Goal: Information Seeking & Learning: Understand process/instructions

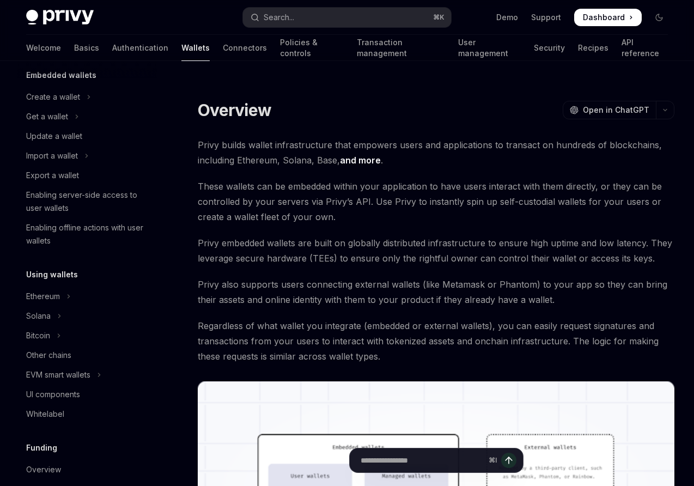
scroll to position [74, 0]
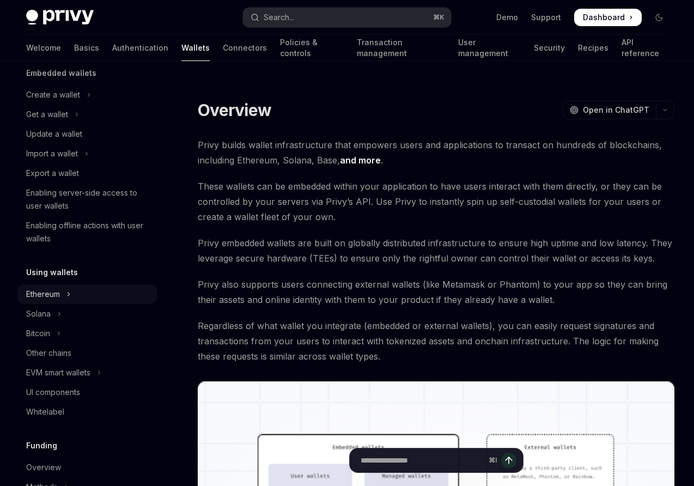
click at [50, 289] on div "Ethereum" at bounding box center [43, 294] width 34 height 13
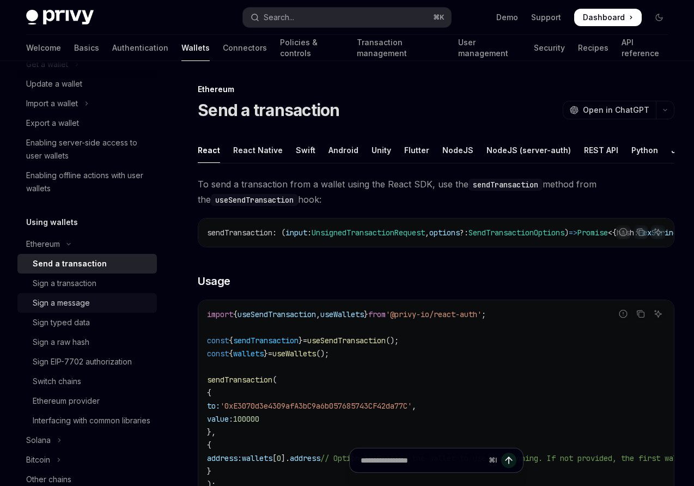
scroll to position [125, 0]
click at [66, 302] on div "Sign a message" at bounding box center [61, 301] width 57 height 13
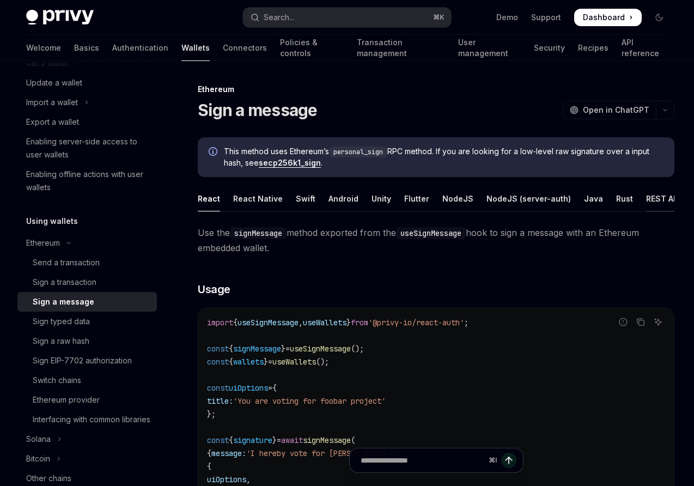
click at [650, 202] on div "REST API" at bounding box center [663, 199] width 34 height 26
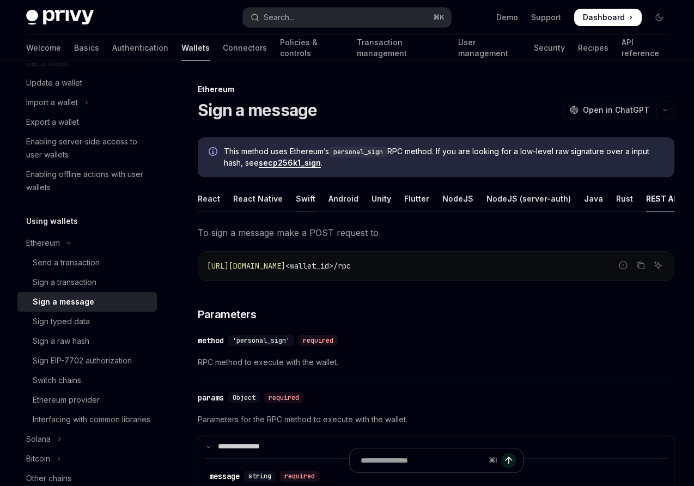
click at [303, 196] on div "Swift" at bounding box center [306, 199] width 20 height 26
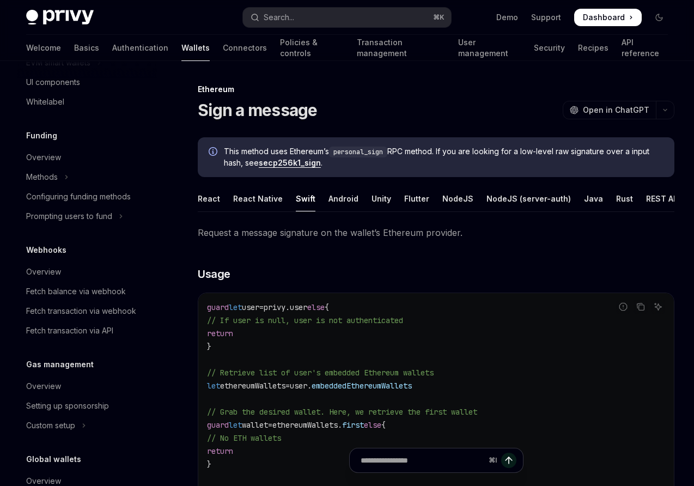
scroll to position [559, 0]
click at [57, 338] on div "Fetch transaction via API" at bounding box center [69, 331] width 87 height 13
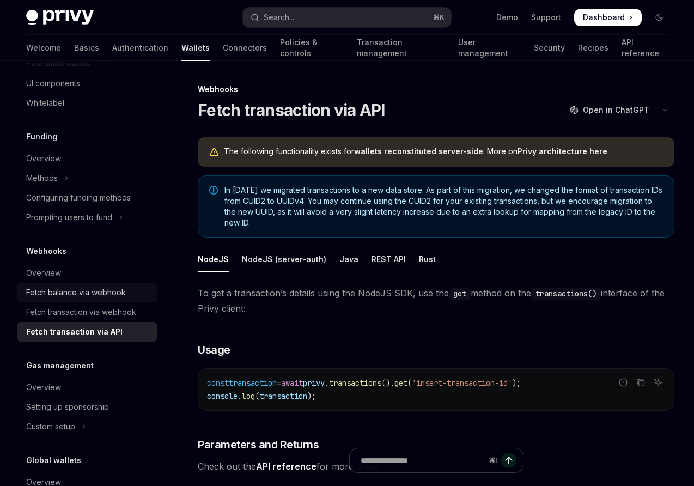
click at [58, 299] on div "Fetch balance via webhook" at bounding box center [76, 292] width 100 height 13
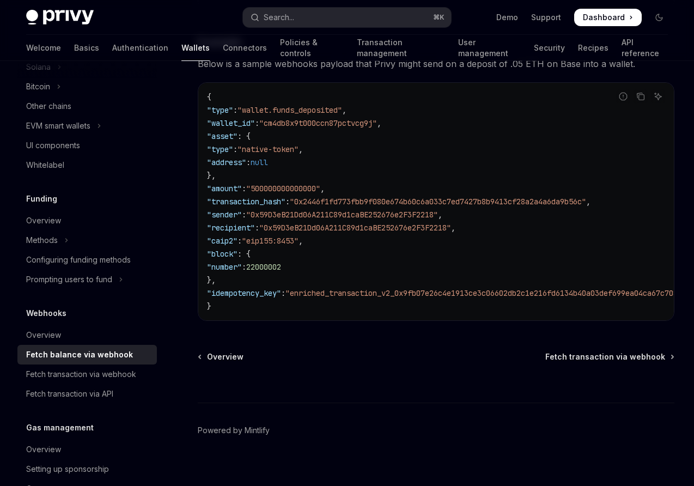
scroll to position [529, 0]
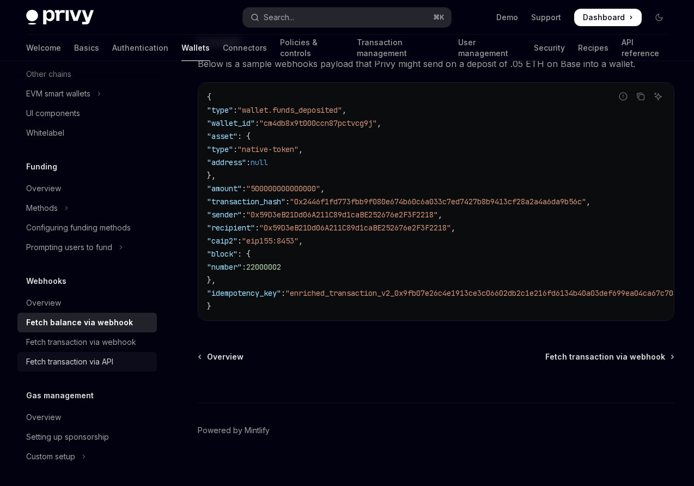
click at [74, 368] on div "Fetch transaction via API" at bounding box center [69, 361] width 87 height 13
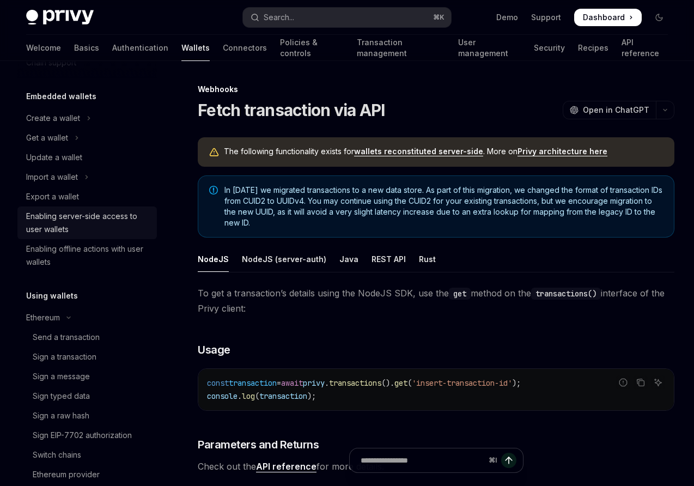
scroll to position [48, 0]
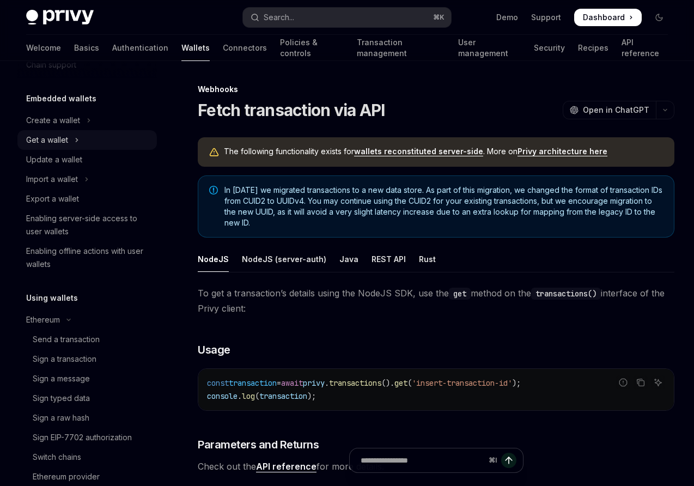
click at [56, 138] on div "Get a wallet" at bounding box center [47, 139] width 42 height 13
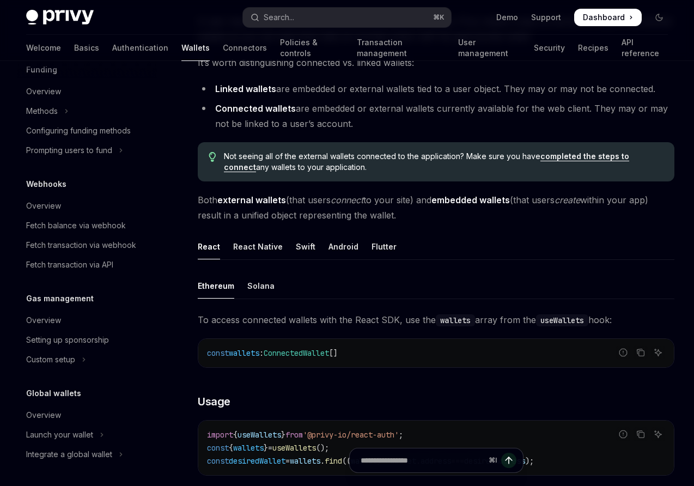
scroll to position [57, 0]
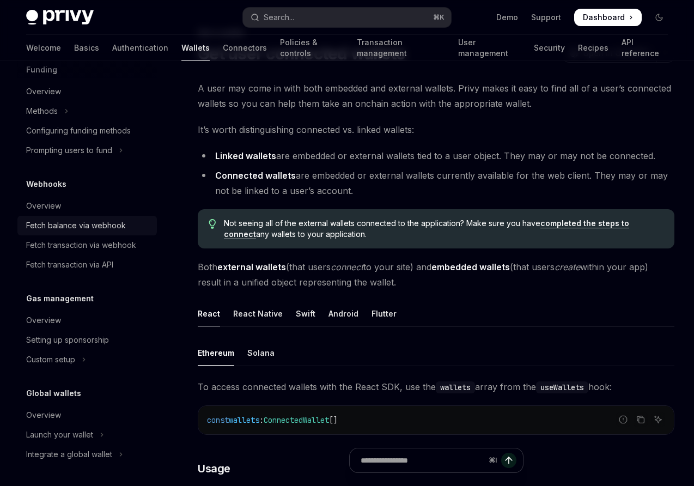
click at [87, 225] on div "Fetch balance via webhook" at bounding box center [76, 225] width 100 height 13
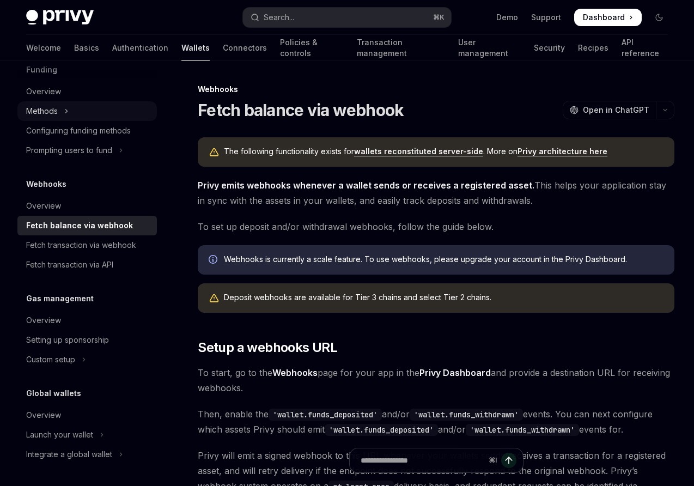
click at [43, 112] on div "Methods" at bounding box center [42, 111] width 32 height 13
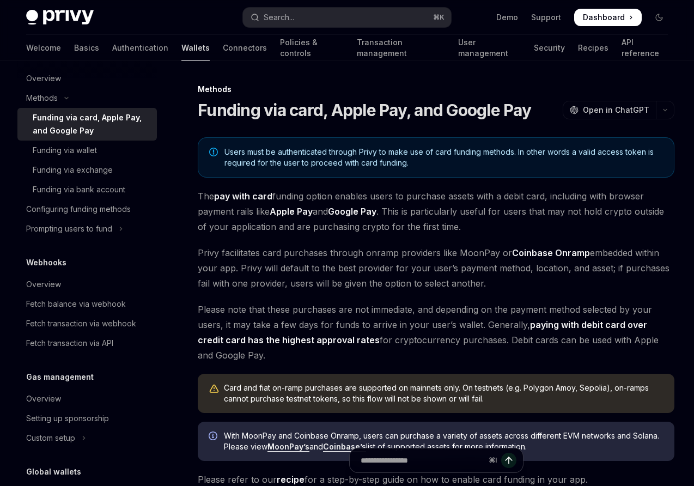
click at [181, 50] on link "Wallets" at bounding box center [195, 48] width 28 height 26
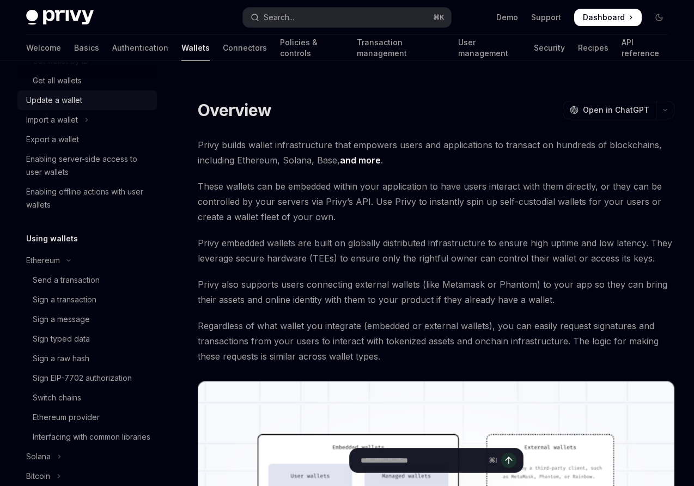
scroll to position [168, 0]
click at [75, 318] on div "Sign a message" at bounding box center [61, 318] width 57 height 13
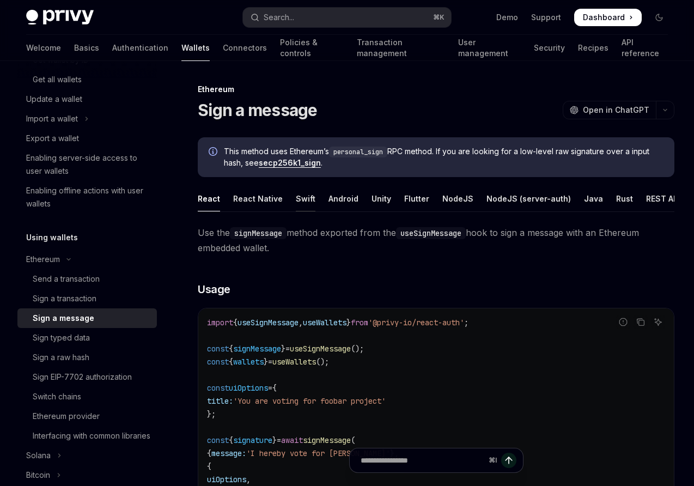
click at [302, 196] on div "Swift" at bounding box center [306, 199] width 20 height 26
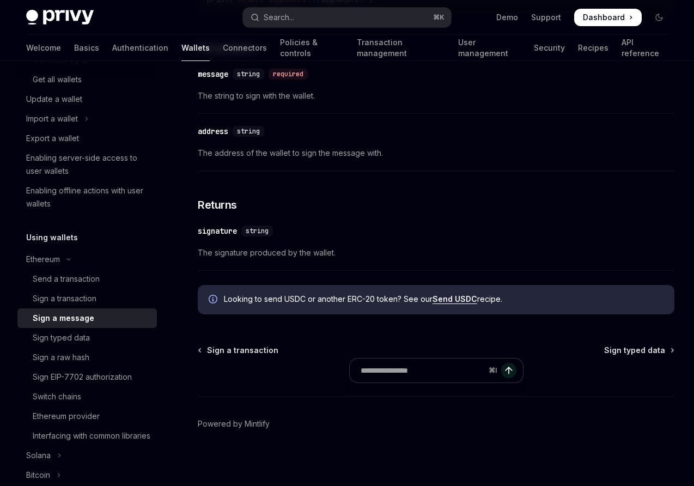
scroll to position [524, 0]
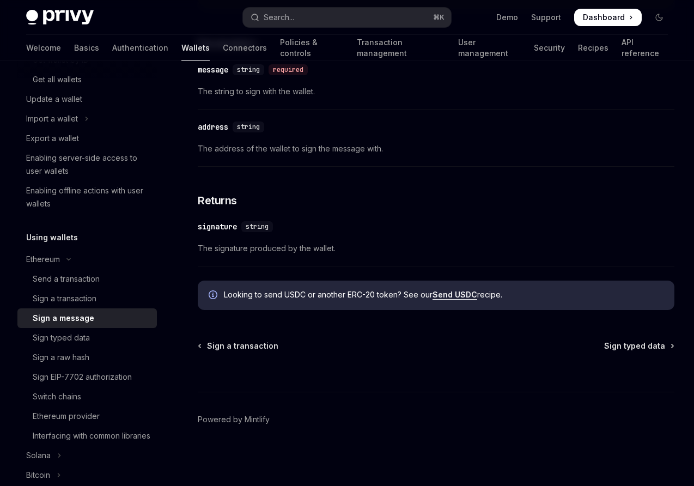
click at [455, 296] on link "Send USDC" at bounding box center [454, 295] width 45 height 10
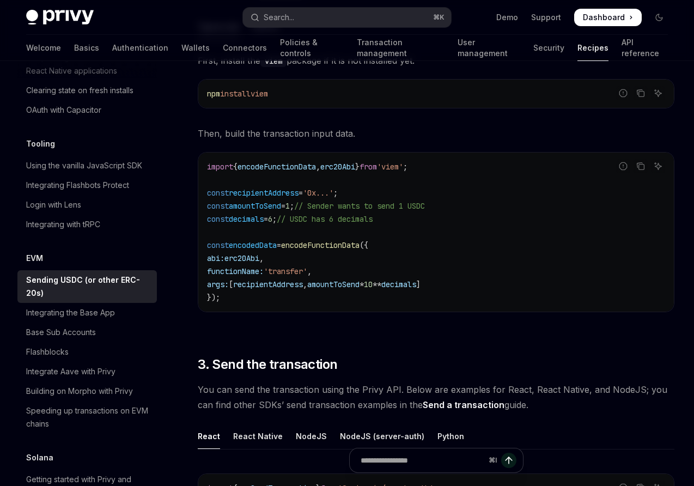
scroll to position [506, 0]
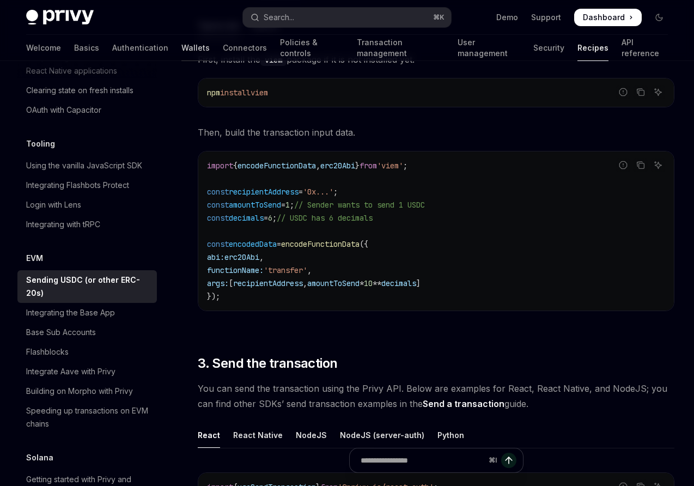
click at [181, 49] on link "Wallets" at bounding box center [195, 48] width 28 height 26
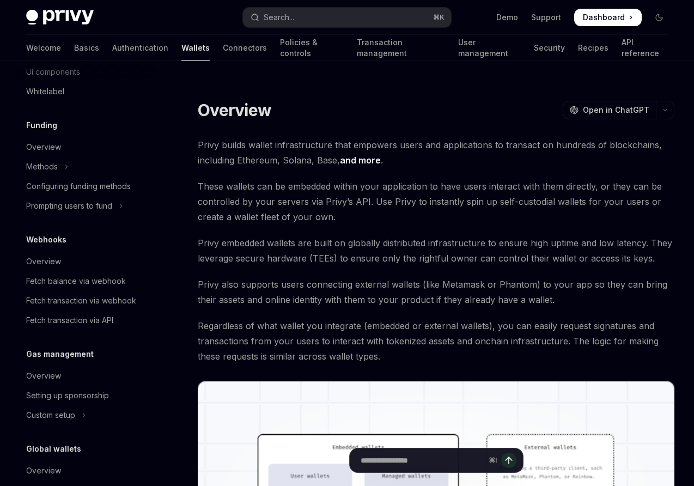
scroll to position [450, 0]
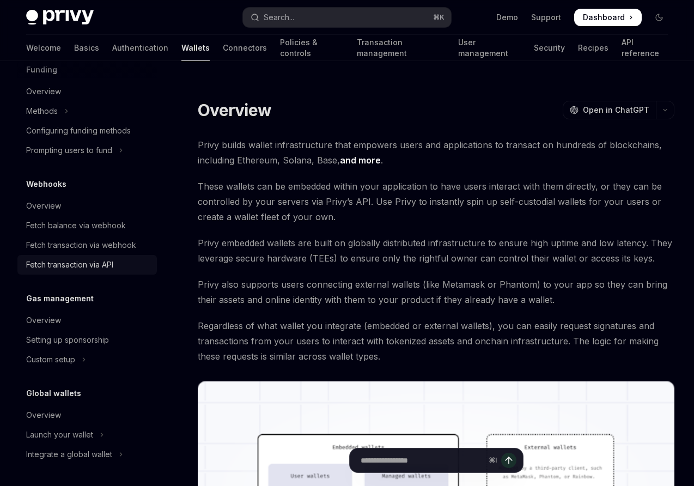
click at [59, 267] on div "Fetch transaction via API" at bounding box center [69, 264] width 87 height 13
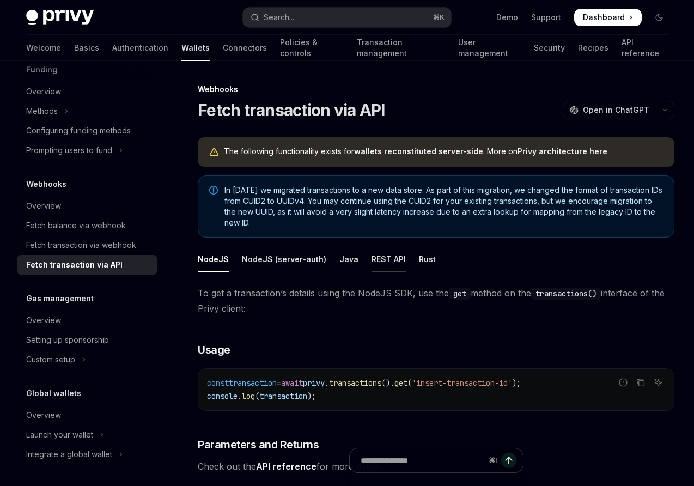
click at [373, 262] on div "REST API" at bounding box center [388, 259] width 34 height 26
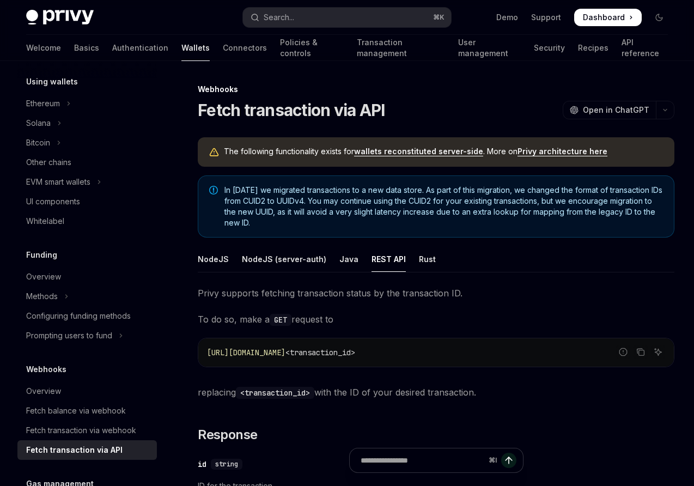
scroll to position [260, 0]
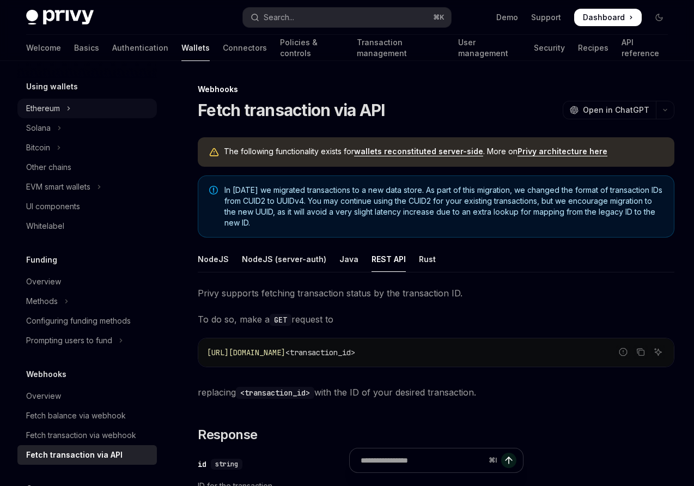
click at [53, 111] on div "Ethereum" at bounding box center [43, 108] width 34 height 13
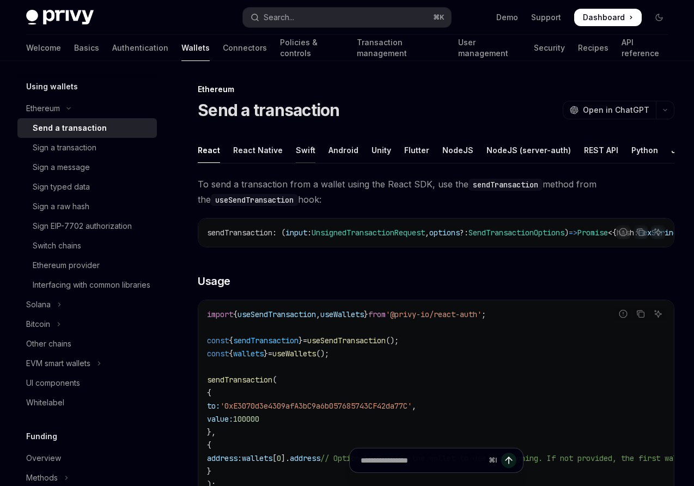
click at [305, 150] on div "Swift" at bounding box center [306, 150] width 20 height 26
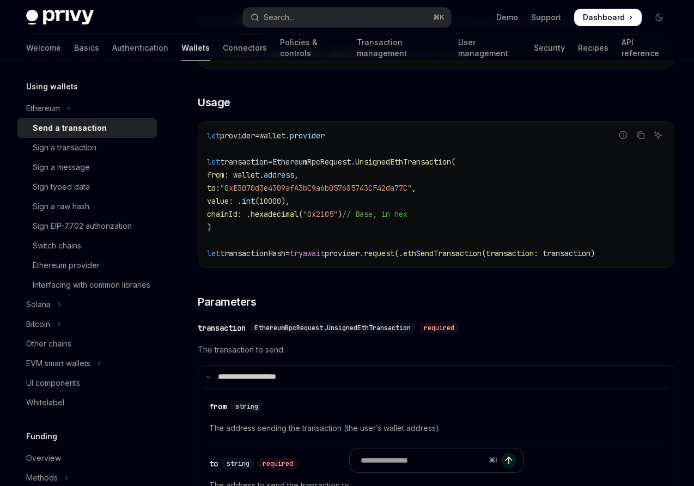
scroll to position [164, 0]
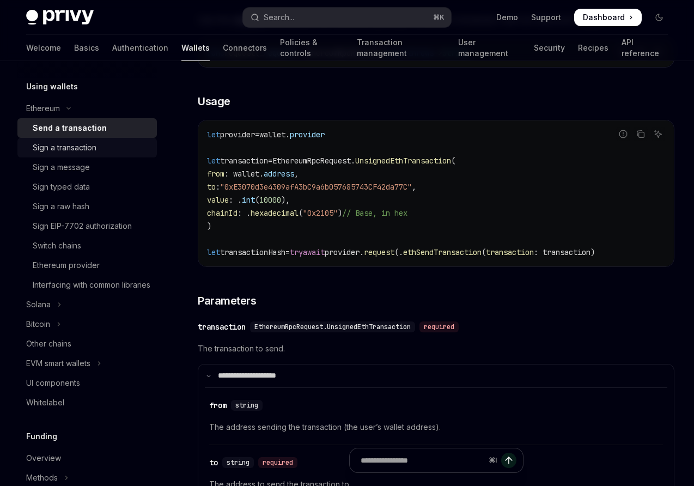
click at [80, 148] on div "Sign a transaction" at bounding box center [65, 147] width 64 height 13
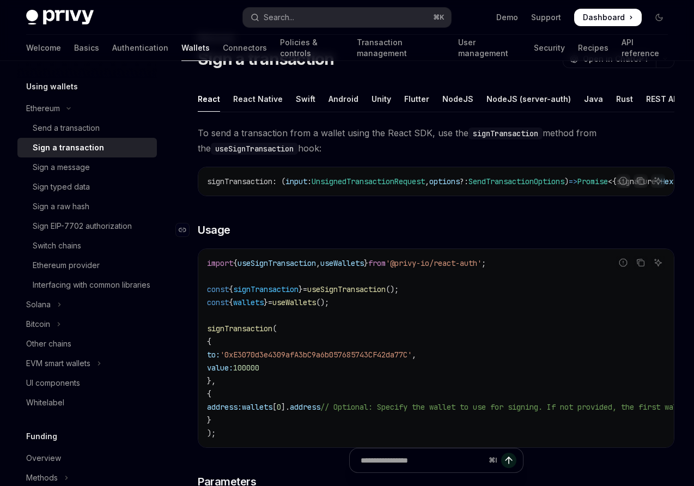
scroll to position [48, 0]
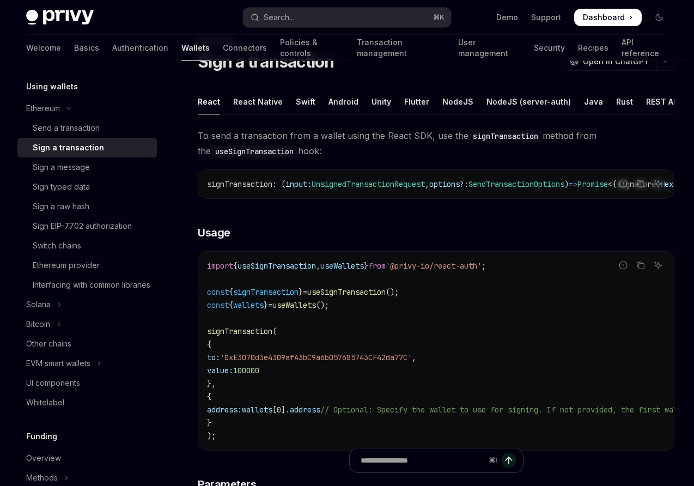
click at [312, 95] on ul "React React Native Swift Android Unity Flutter NodeJS NodeJS (server-auth) Java…" at bounding box center [436, 102] width 477 height 26
click at [300, 104] on div "Swift" at bounding box center [306, 102] width 20 height 26
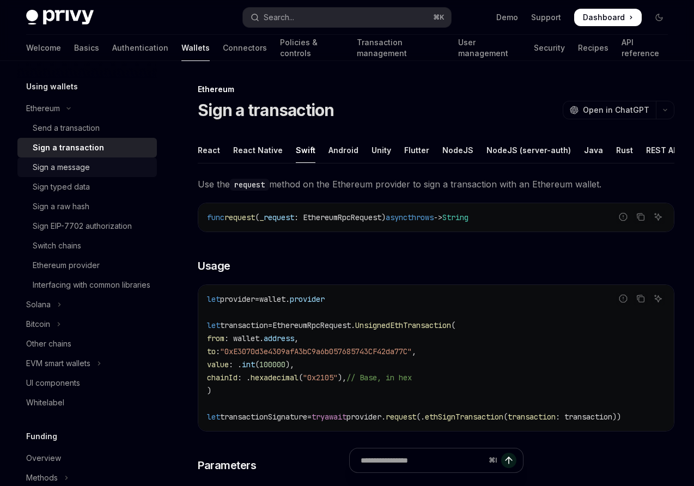
click at [68, 168] on div "Sign a message" at bounding box center [61, 167] width 57 height 13
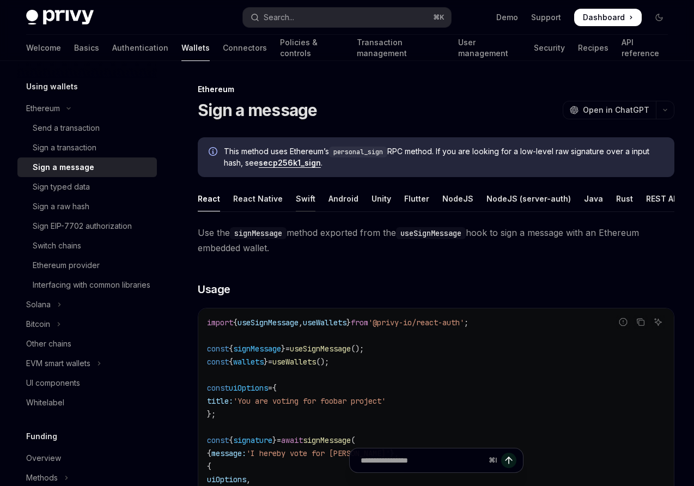
click at [306, 194] on div "Swift" at bounding box center [306, 199] width 20 height 26
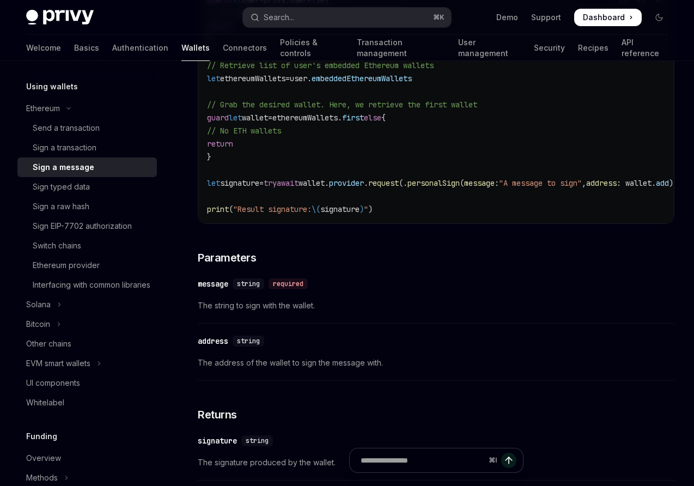
scroll to position [309, 0]
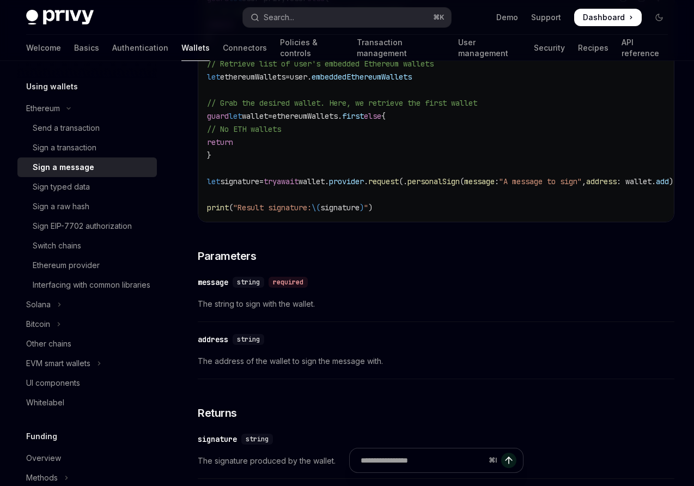
click at [372, 77] on span "embeddedEthereumWallets" at bounding box center [362, 77] width 100 height 10
click at [62, 148] on div "Sign a transaction" at bounding box center [65, 147] width 64 height 13
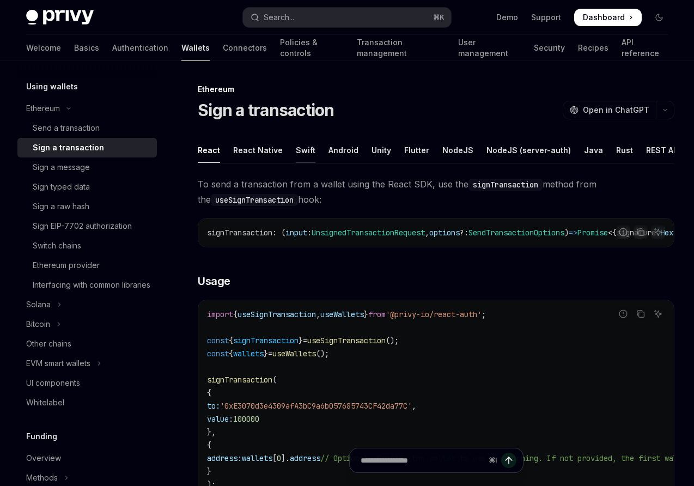
click at [304, 150] on div "Swift" at bounding box center [306, 150] width 20 height 26
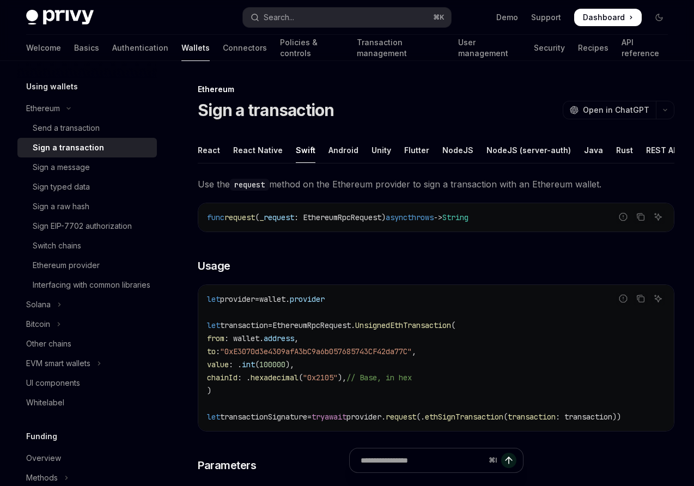
click at [493, 417] on span "ethSignTransaction" at bounding box center [464, 417] width 78 height 10
copy span "ethSignTransaction"
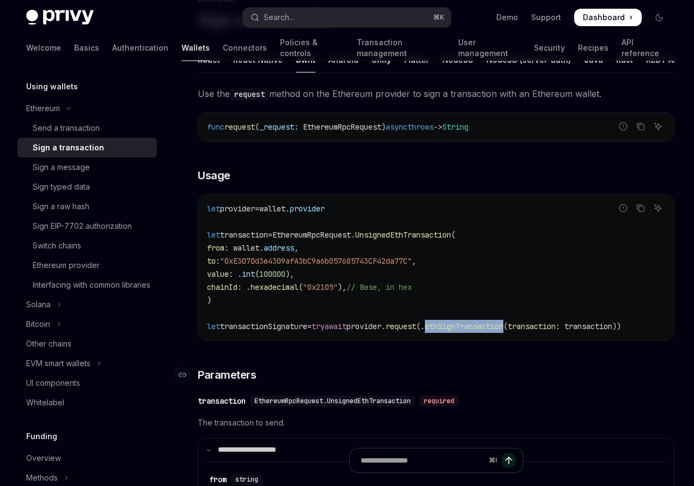
scroll to position [91, 0]
click at [75, 168] on div "Sign a message" at bounding box center [61, 167] width 57 height 13
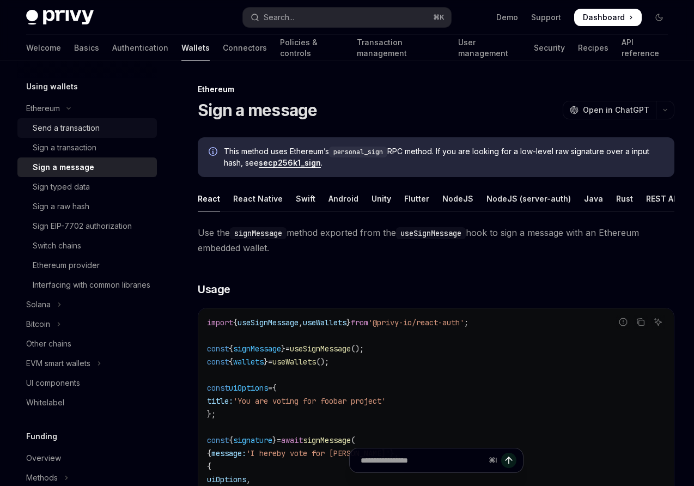
click at [74, 135] on link "Send a transaction" at bounding box center [86, 128] width 139 height 20
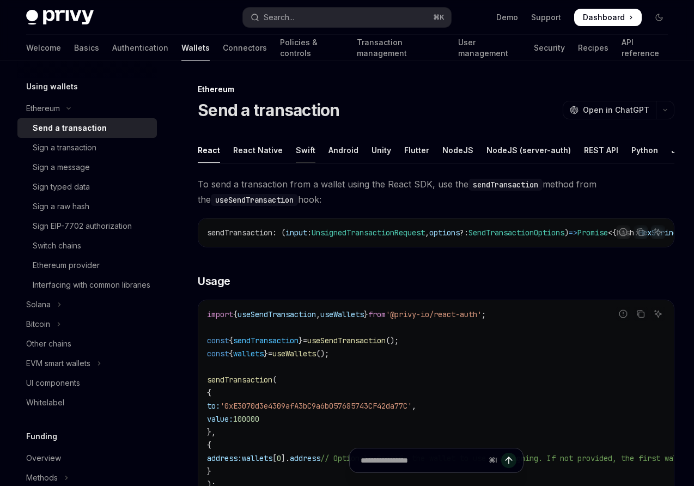
click at [302, 148] on div "Swift" at bounding box center [306, 150] width 20 height 26
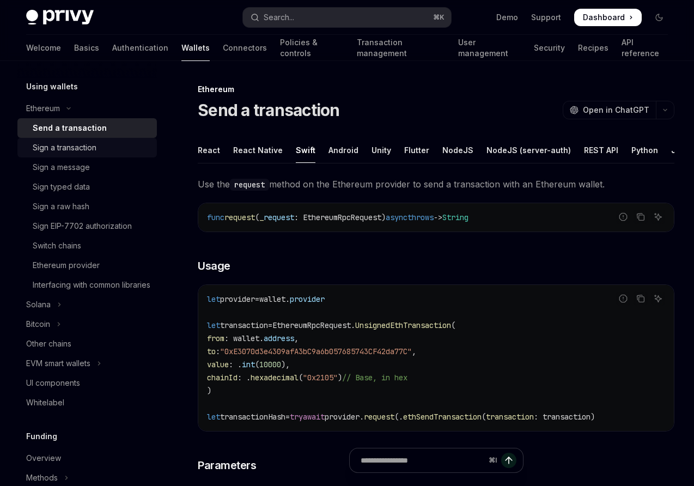
click at [52, 145] on div "Sign a transaction" at bounding box center [65, 147] width 64 height 13
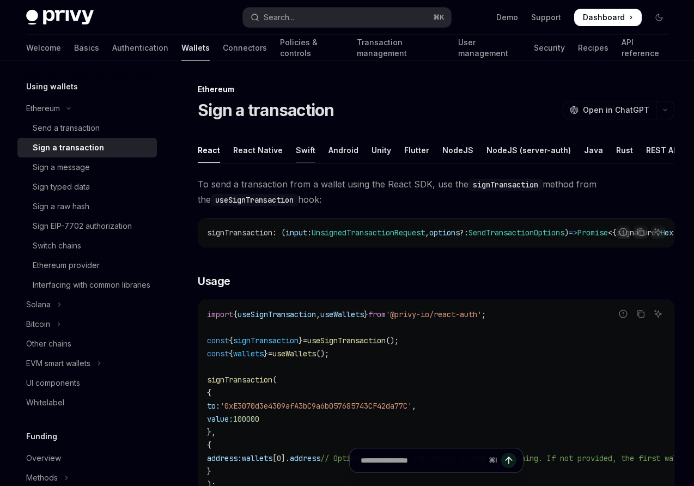
click at [297, 161] on div "Swift" at bounding box center [306, 150] width 20 height 26
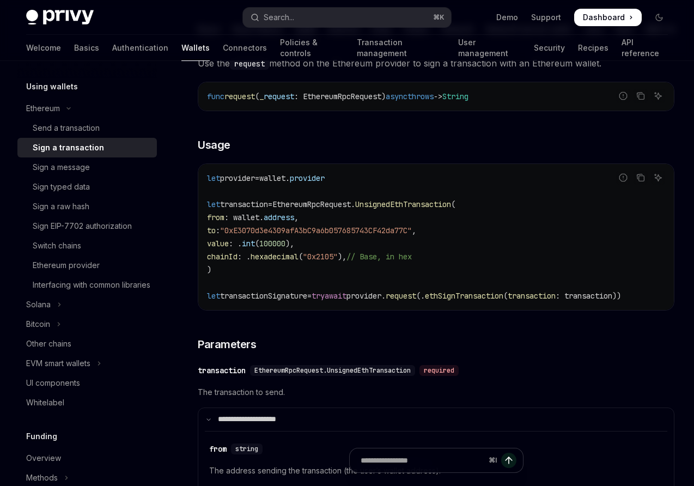
scroll to position [190, 0]
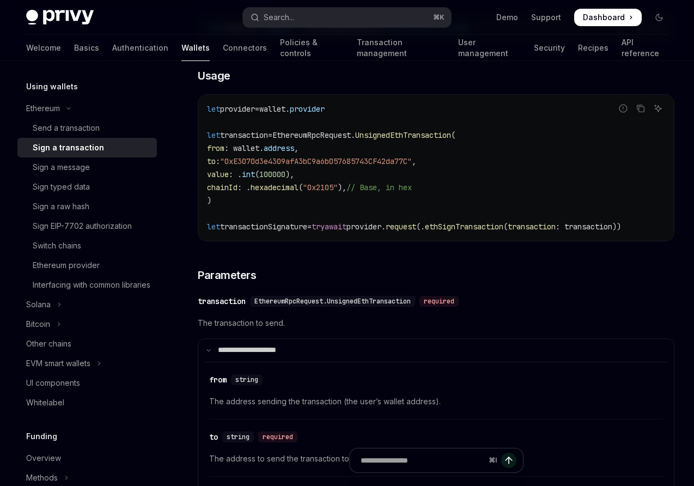
click at [335, 133] on span "EthereumRpcRequest." at bounding box center [313, 135] width 83 height 10
copy span "EthereumRpcRequest"
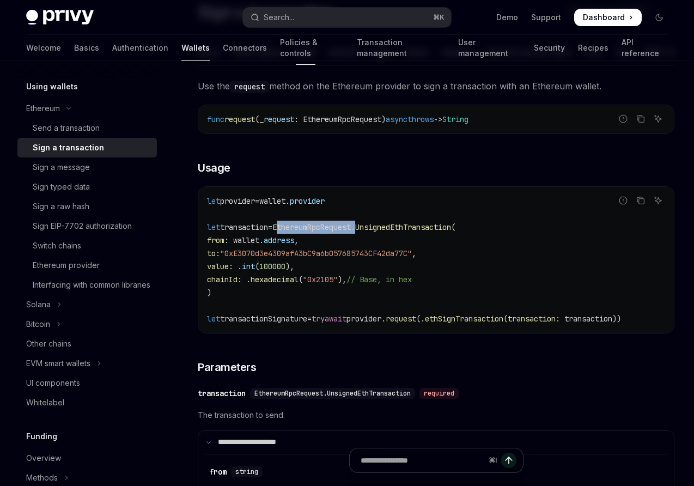
scroll to position [67, 0]
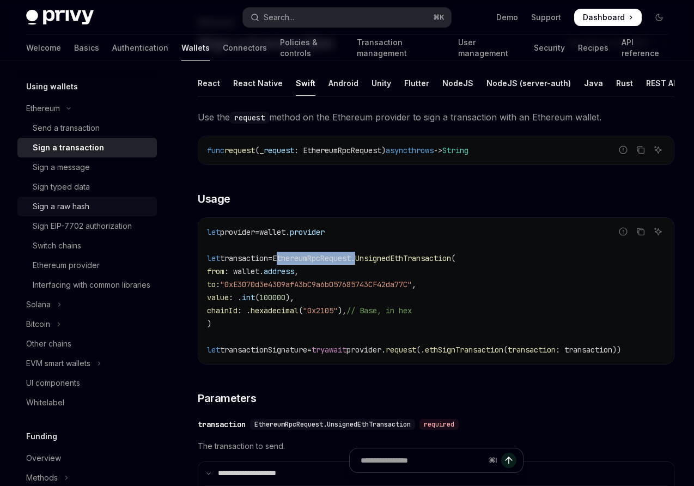
click at [71, 207] on div "Sign a raw hash" at bounding box center [61, 206] width 57 height 13
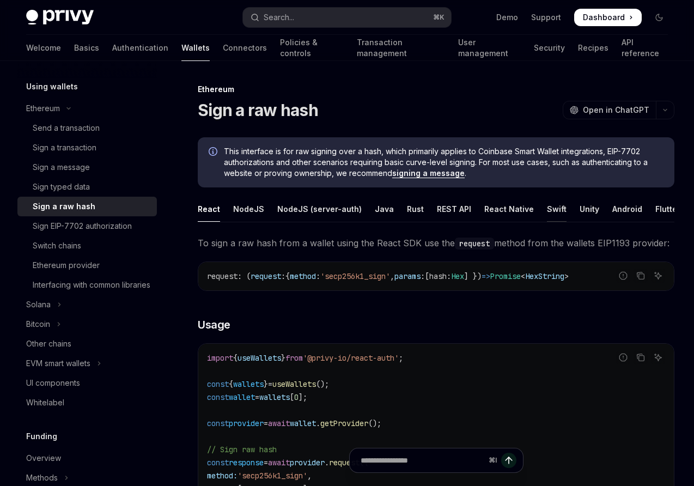
click at [548, 207] on div "Swift" at bounding box center [557, 209] width 20 height 26
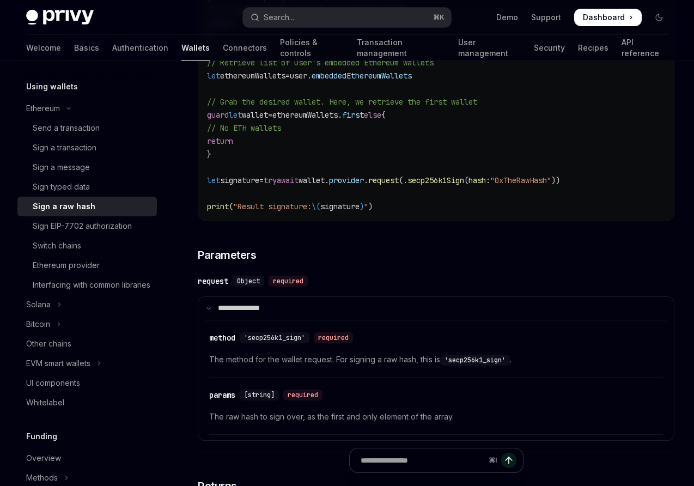
scroll to position [348, 0]
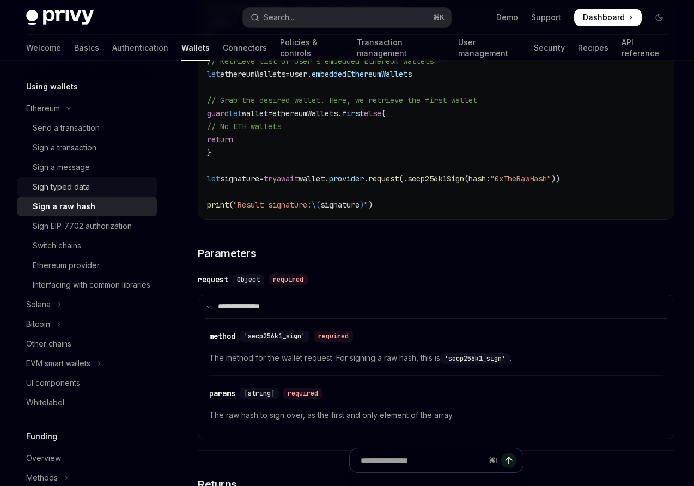
click at [51, 187] on div "Sign typed data" at bounding box center [61, 186] width 57 height 13
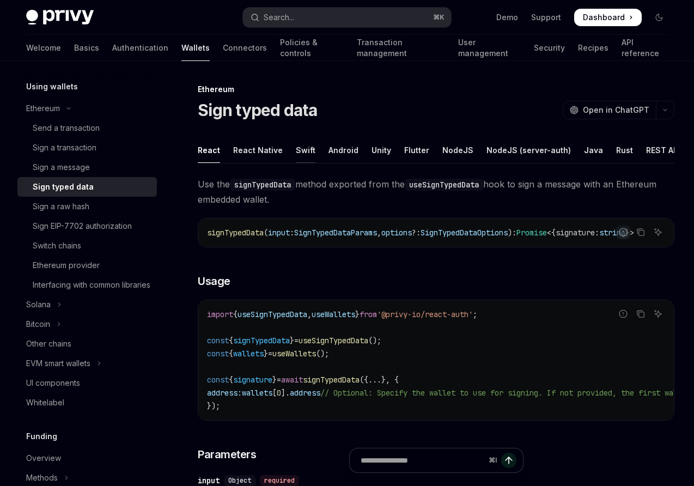
click at [303, 150] on div "Swift" at bounding box center [306, 150] width 20 height 26
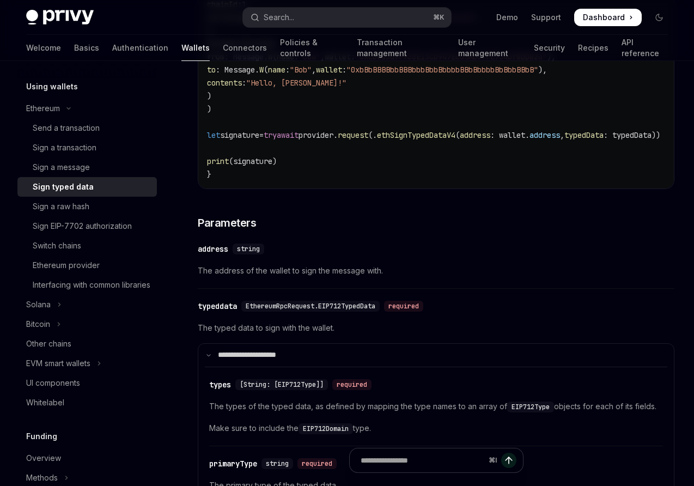
scroll to position [783, 0]
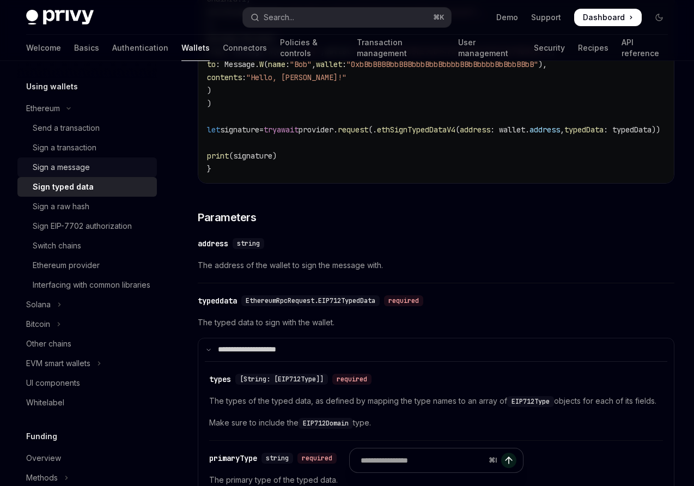
click at [67, 167] on div "Sign a message" at bounding box center [61, 167] width 57 height 13
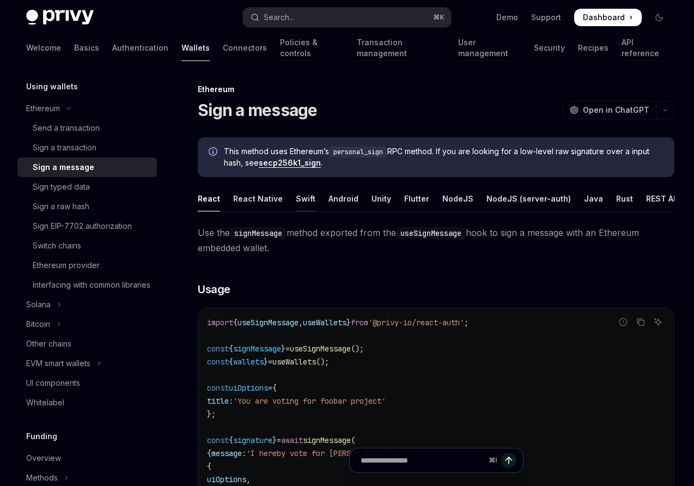
click at [299, 192] on div "Swift" at bounding box center [306, 199] width 20 height 26
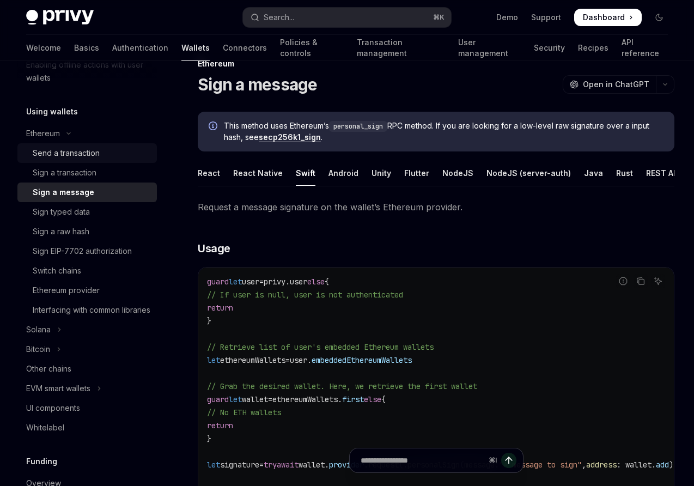
scroll to position [236, 0]
click at [53, 155] on div "Send a transaction" at bounding box center [66, 151] width 67 height 13
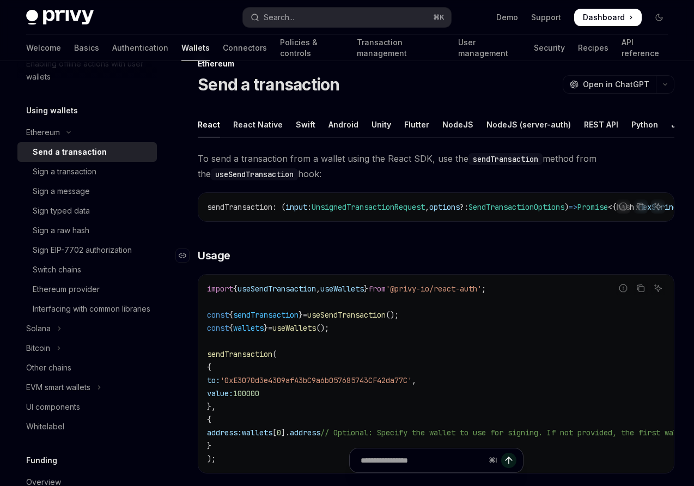
scroll to position [55, 0]
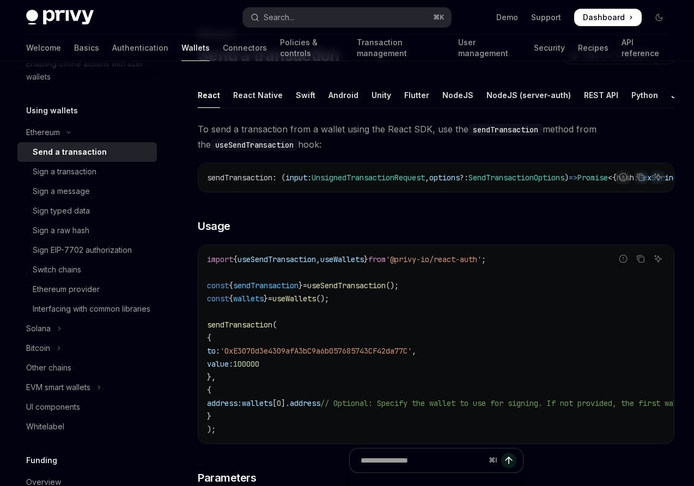
click at [313, 100] on ul "React React Native Swift Android Unity Flutter NodeJS NodeJS (server-auth) REST…" at bounding box center [436, 95] width 477 height 26
click at [302, 95] on div "Swift" at bounding box center [306, 95] width 20 height 26
type textarea "*"
